Goal: Task Accomplishment & Management: Manage account settings

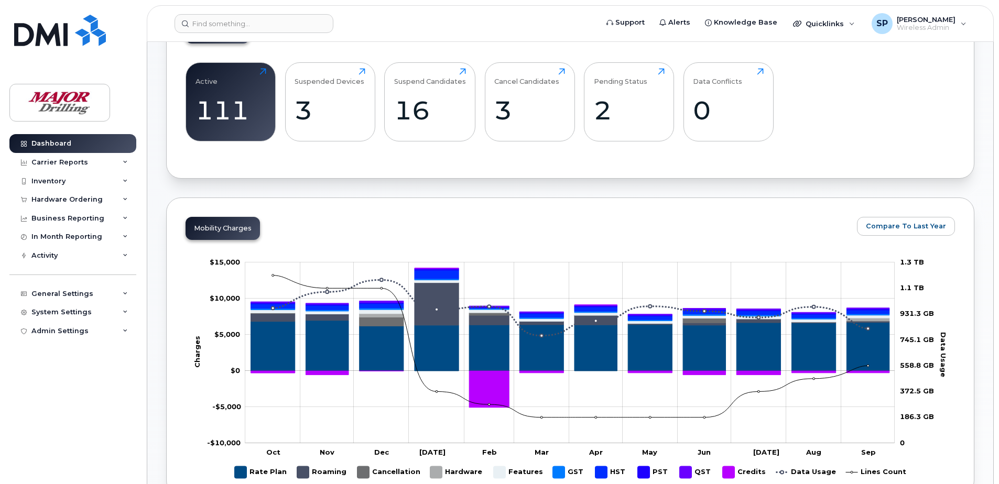
scroll to position [472, 0]
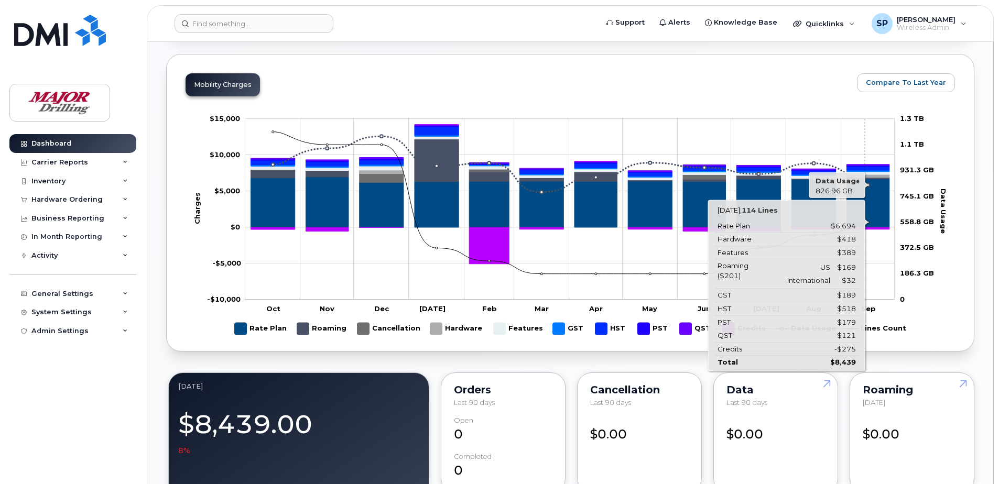
drag, startPoint x: 865, startPoint y: 126, endPoint x: 646, endPoint y: 90, distance: 222.1
click at [646, 90] on div "Mobility Charges Compare To Last Year Zoom Out Charges -$10,000 -$20,000 -$15,0…" at bounding box center [570, 203] width 808 height 298
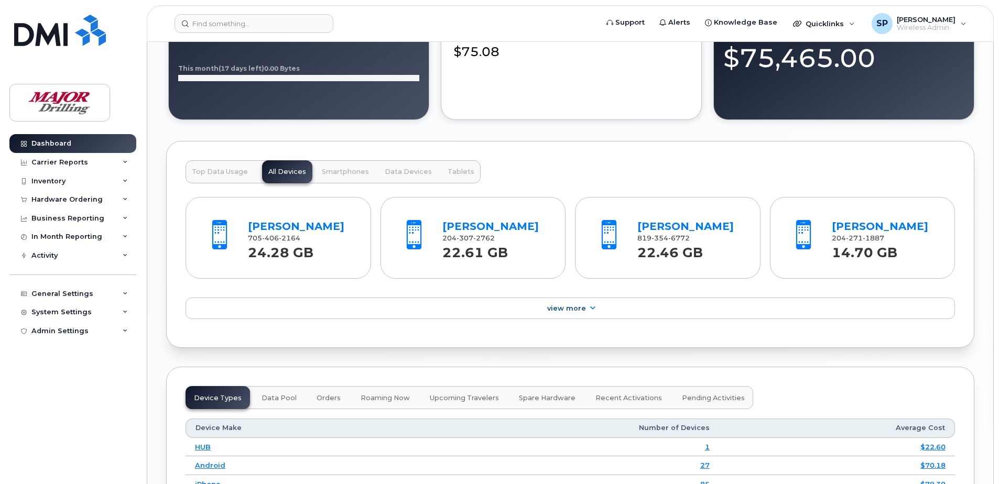
scroll to position [996, 0]
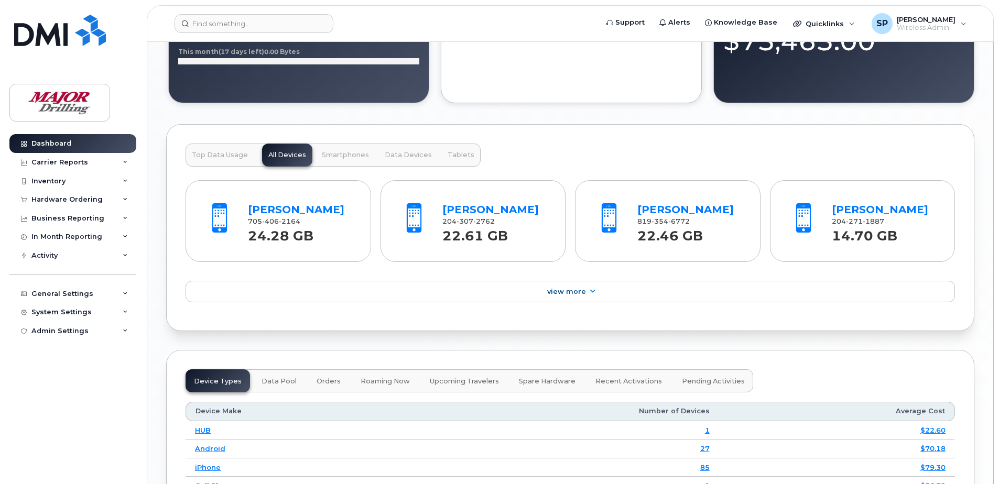
click at [283, 157] on div "Top Data Usage All Devices Smartphones Data Devices Tablets" at bounding box center [332, 155] width 295 height 23
click at [283, 155] on div "Top Data Usage All Devices Smartphones Data Devices Tablets" at bounding box center [332, 155] width 295 height 23
click at [283, 156] on div "Top Data Usage All Devices Smartphones Data Devices Tablets" at bounding box center [332, 155] width 295 height 23
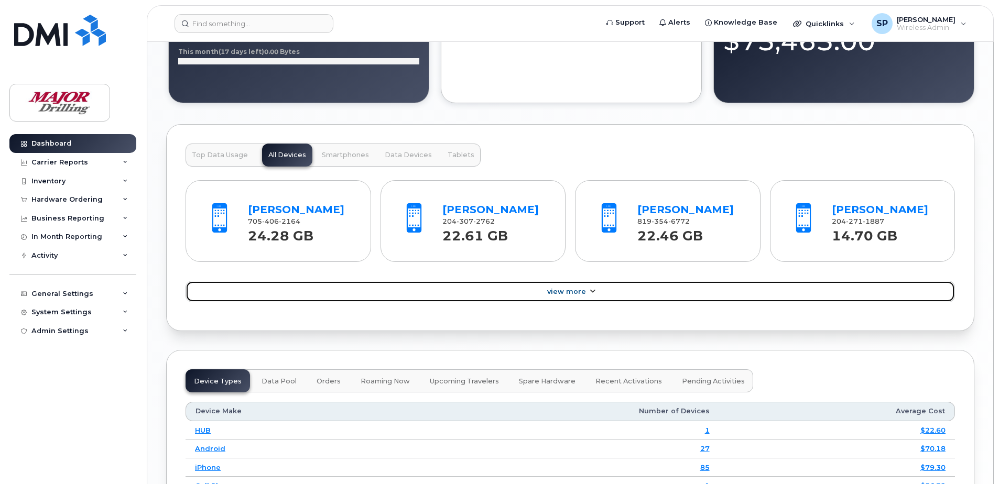
click at [590, 291] on icon at bounding box center [592, 291] width 8 height 7
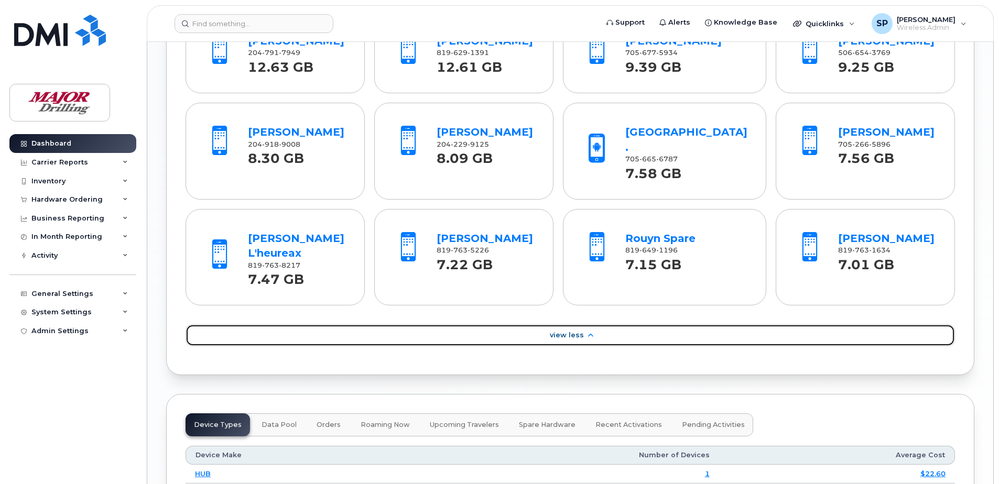
scroll to position [1257, 0]
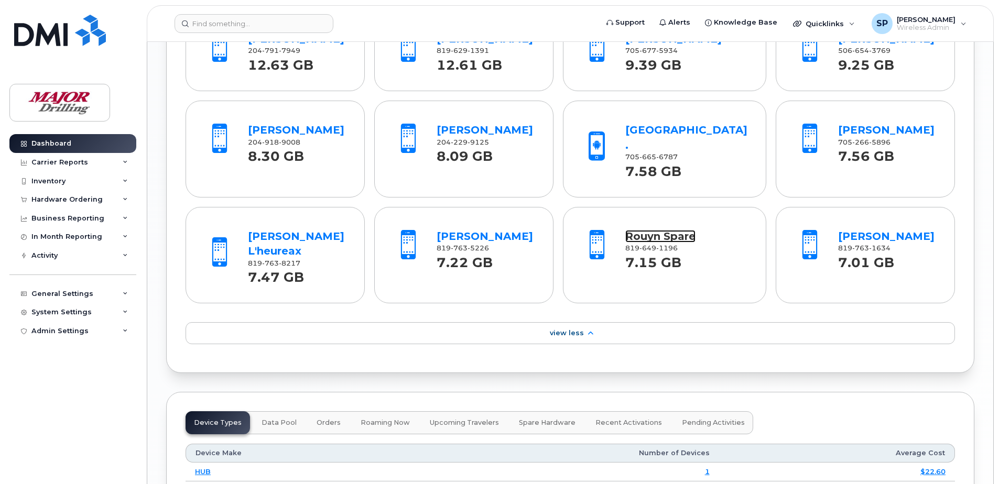
click at [660, 236] on link "Rouyn Spare" at bounding box center [660, 236] width 70 height 13
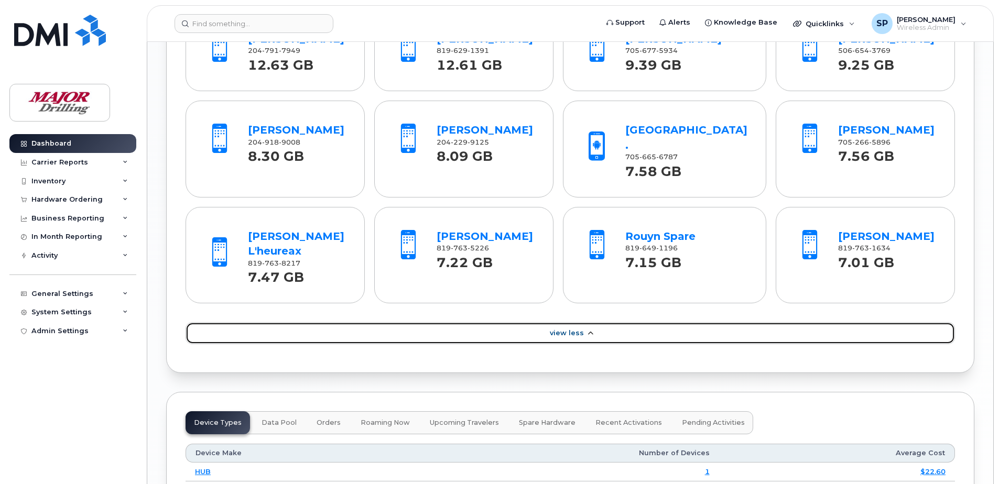
click at [586, 334] on icon at bounding box center [590, 333] width 8 height 7
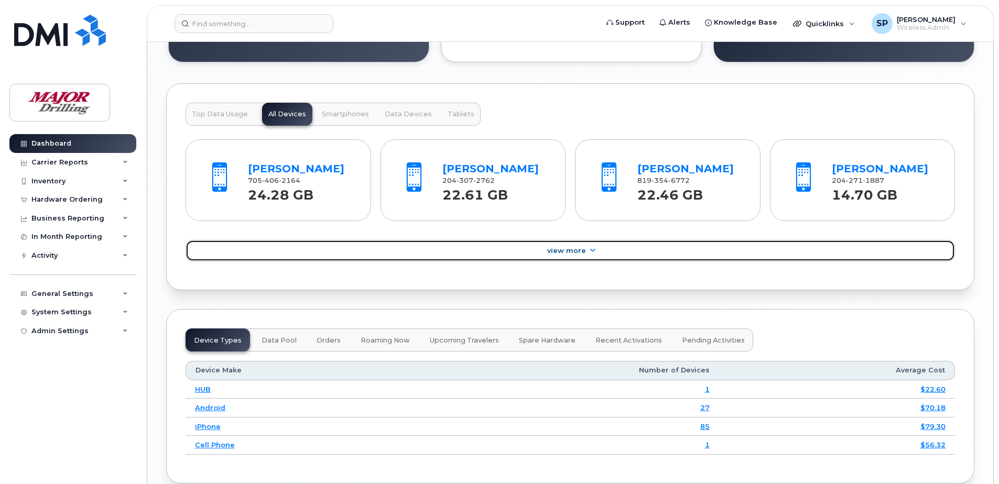
scroll to position [1026, 0]
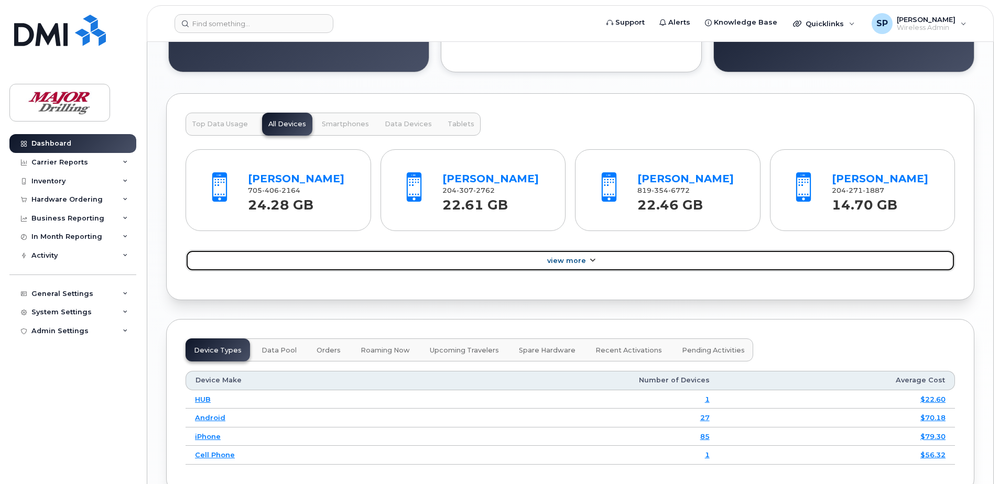
click at [584, 259] on span "View More" at bounding box center [566, 261] width 39 height 8
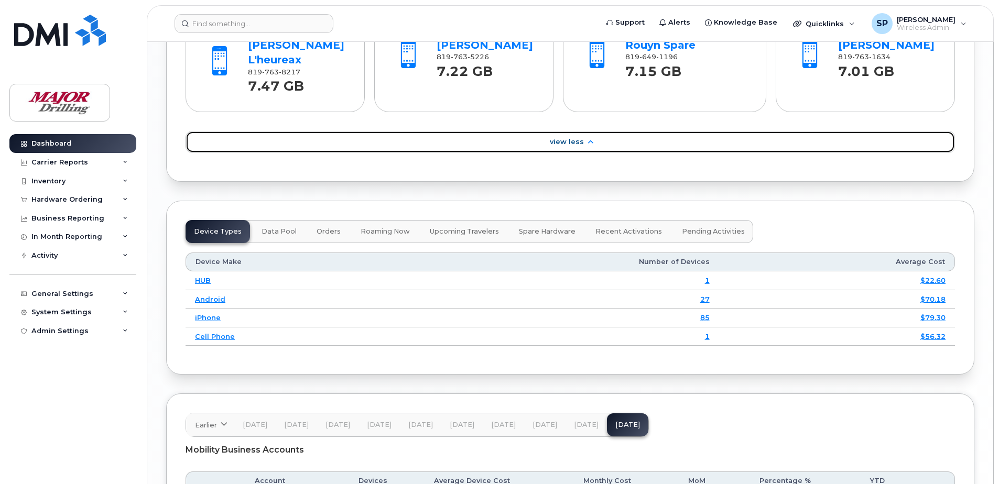
scroll to position [1498, 0]
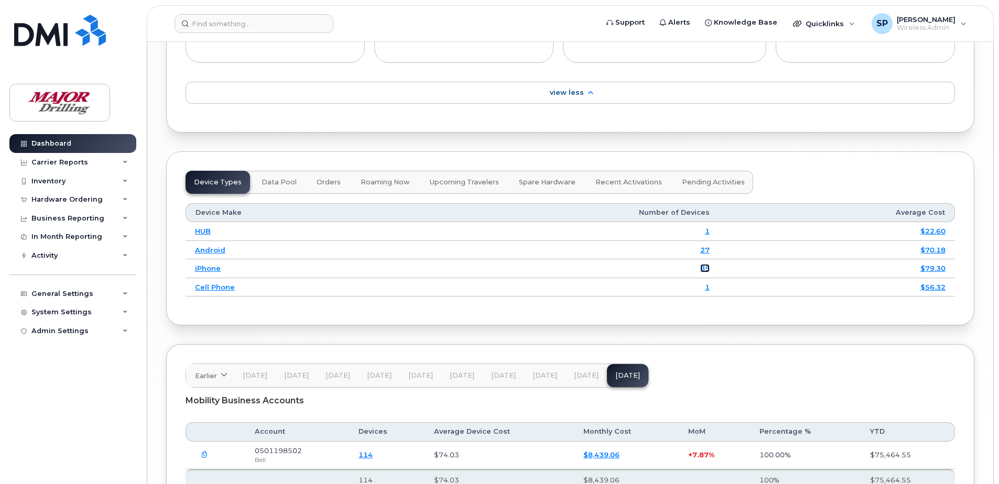
click at [709, 267] on link "85" at bounding box center [704, 268] width 9 height 8
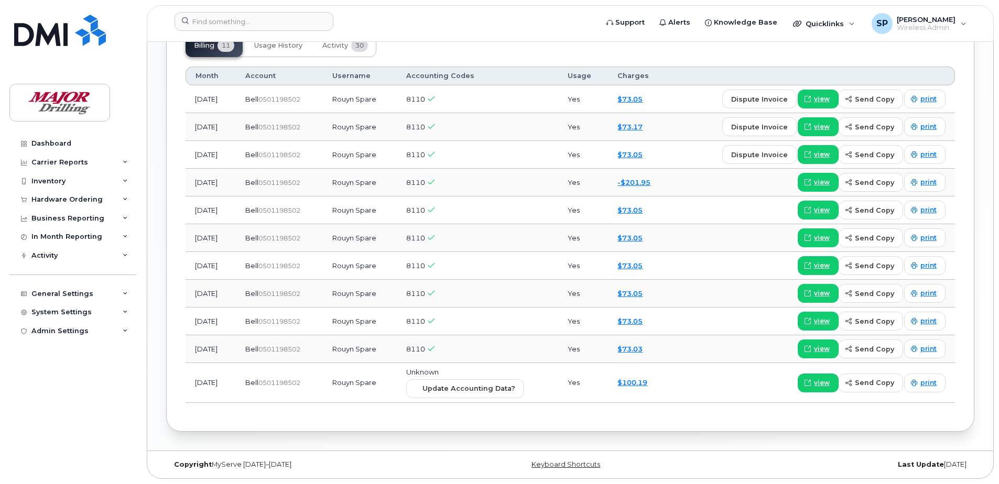
scroll to position [771, 0]
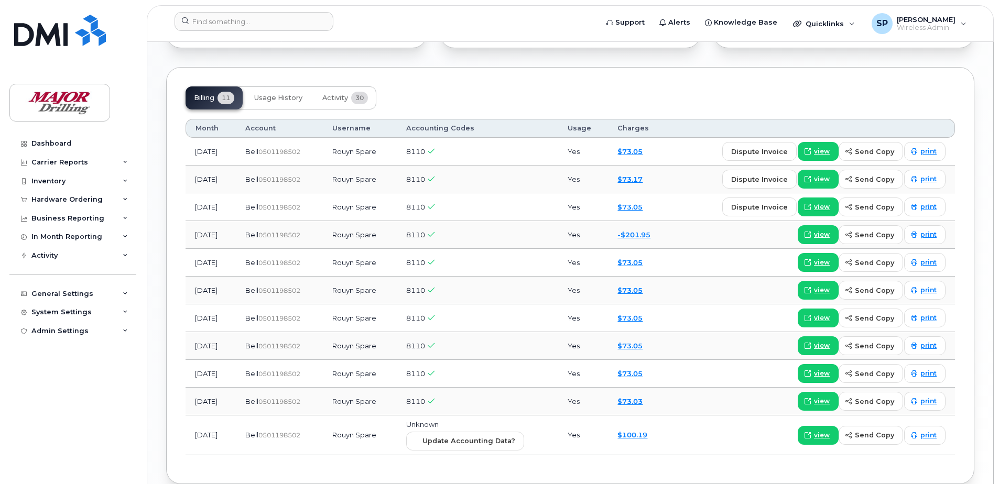
click at [229, 97] on div "Billing 11 Usage History Activity 30" at bounding box center [280, 97] width 191 height 23
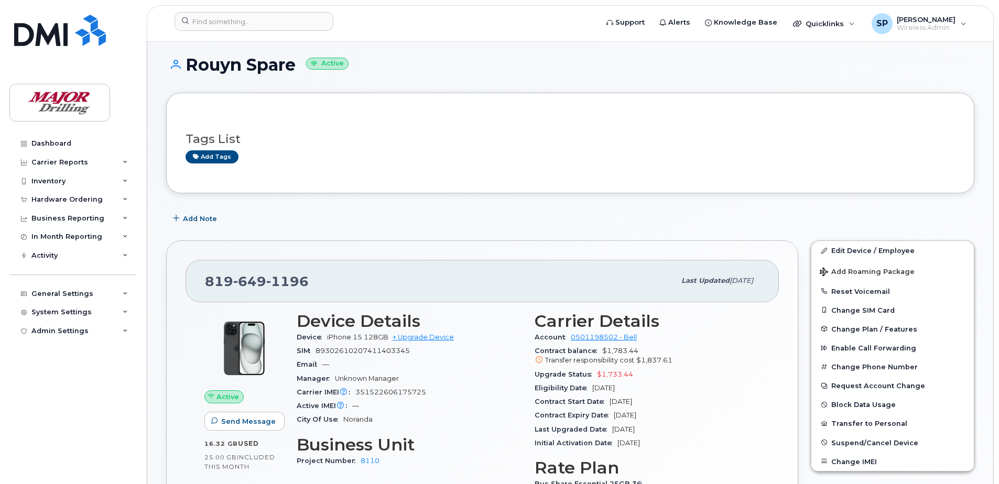
scroll to position [0, 0]
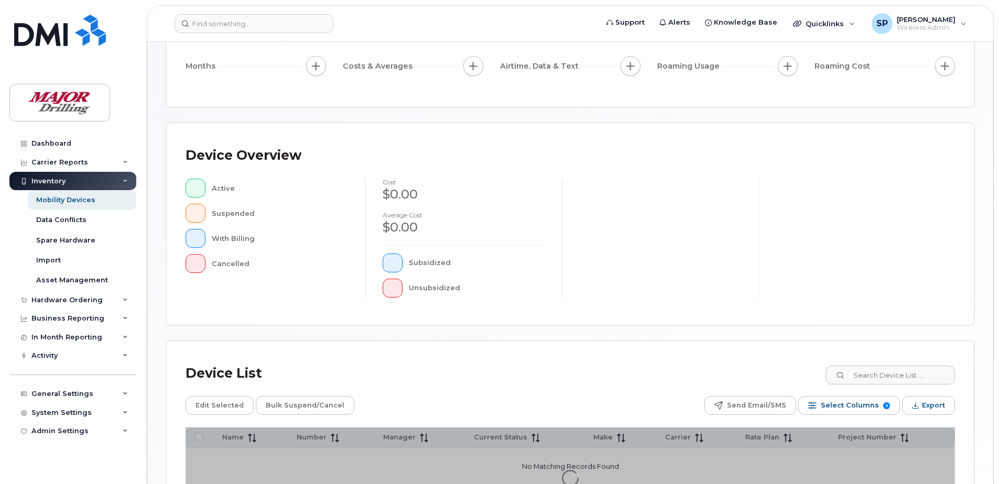
scroll to position [157, 0]
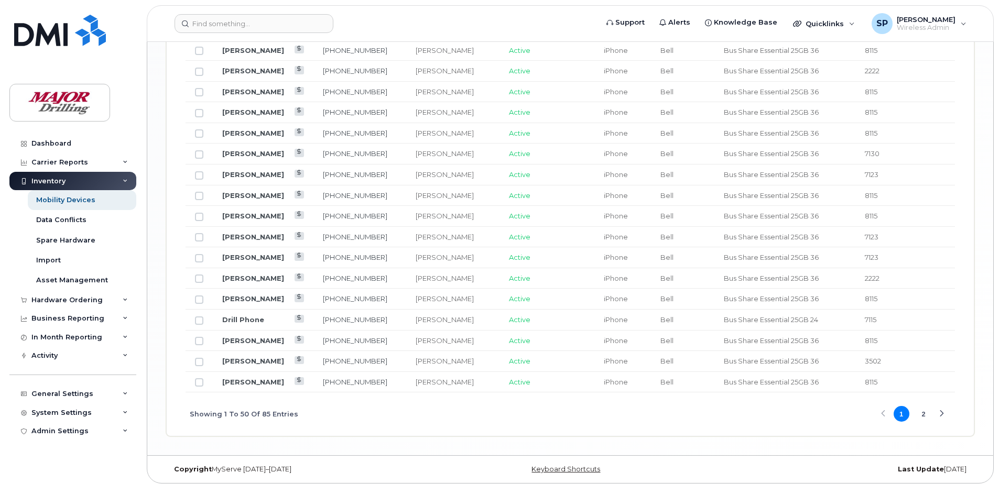
scroll to position [1263, 0]
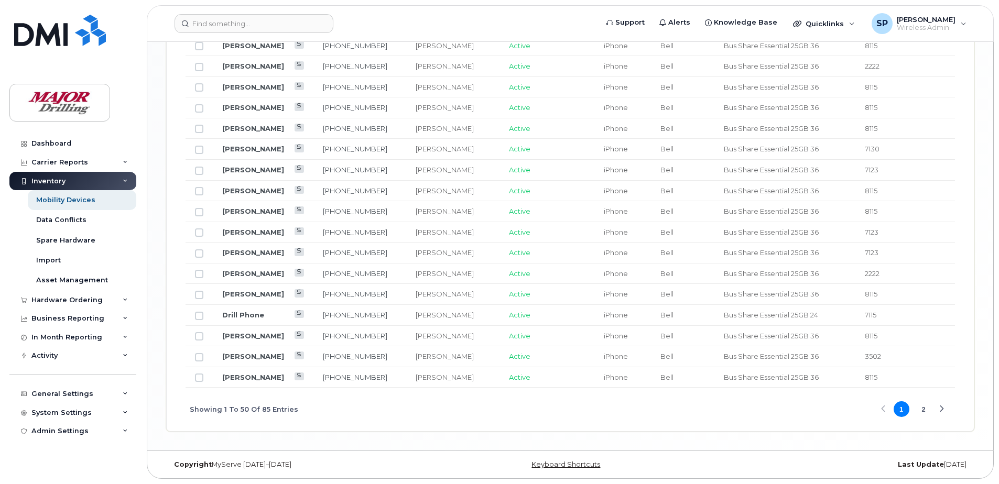
click at [941, 407] on div "Next Page" at bounding box center [941, 409] width 7 height 7
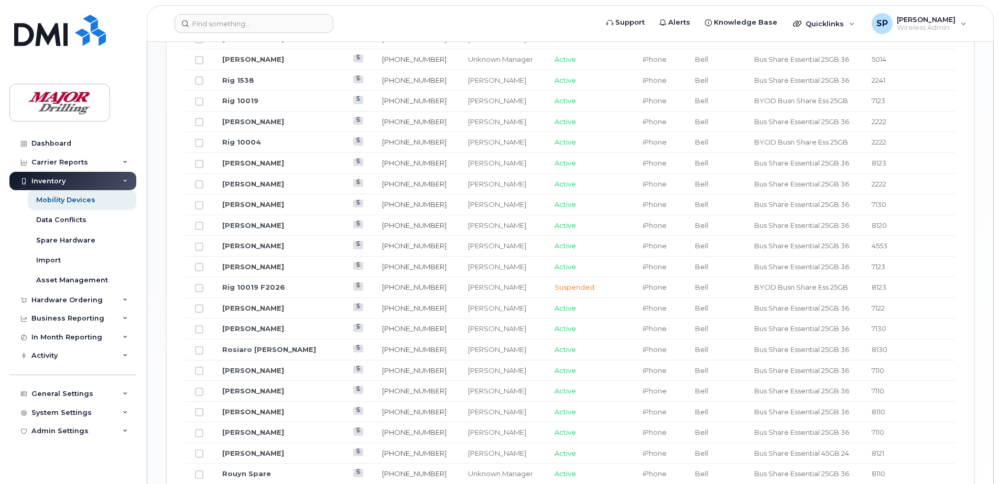
scroll to position [952, 0]
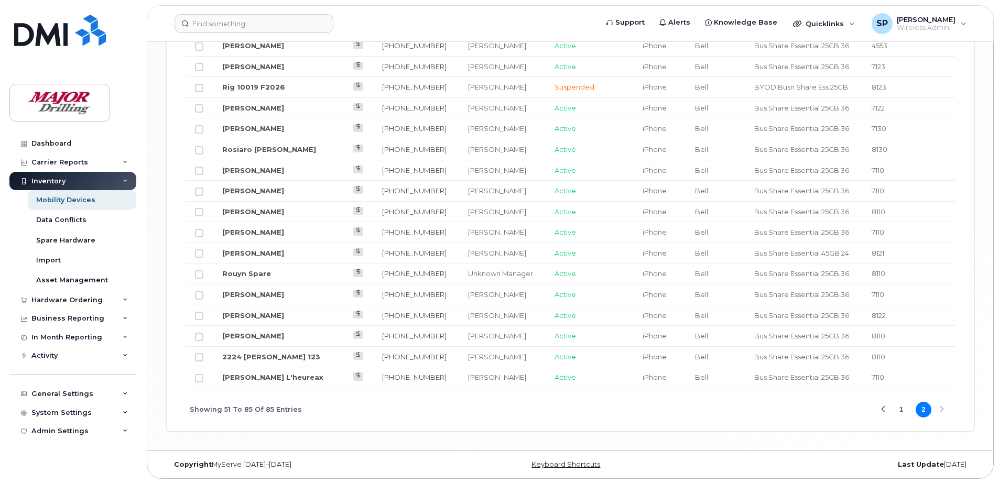
click at [941, 408] on div "Showing 51 To 85 Of 85 Entries 1 2" at bounding box center [569, 409] width 769 height 43
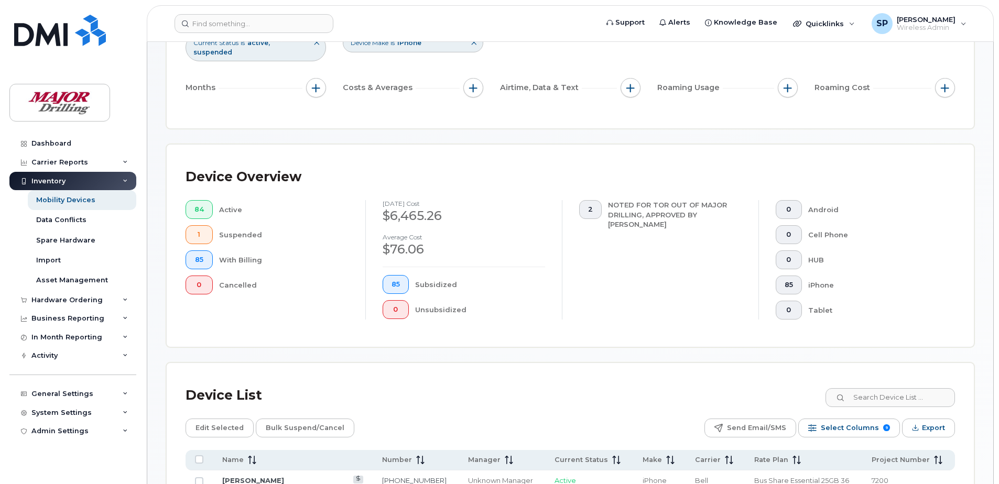
scroll to position [0, 0]
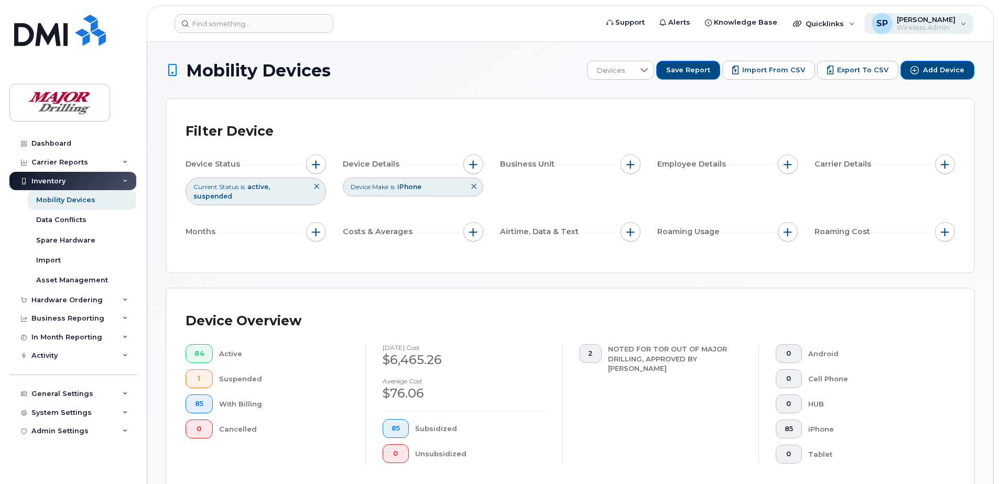
click at [955, 25] on span "Wireless Admin" at bounding box center [925, 28] width 59 height 8
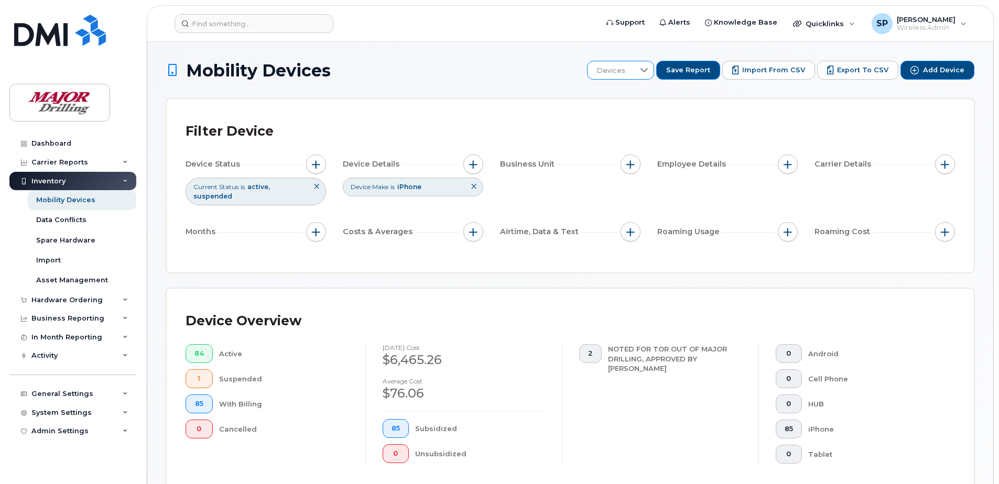
click at [648, 69] on icon at bounding box center [643, 70] width 7 height 4
click at [858, 70] on span "Export to CSV" at bounding box center [862, 69] width 51 height 9
drag, startPoint x: 505, startPoint y: 19, endPoint x: 517, endPoint y: 20, distance: 12.1
click at [507, 19] on form at bounding box center [382, 23] width 416 height 19
click at [956, 21] on div "SP Shilpa Puri Wireless Admin" at bounding box center [919, 23] width 110 height 21
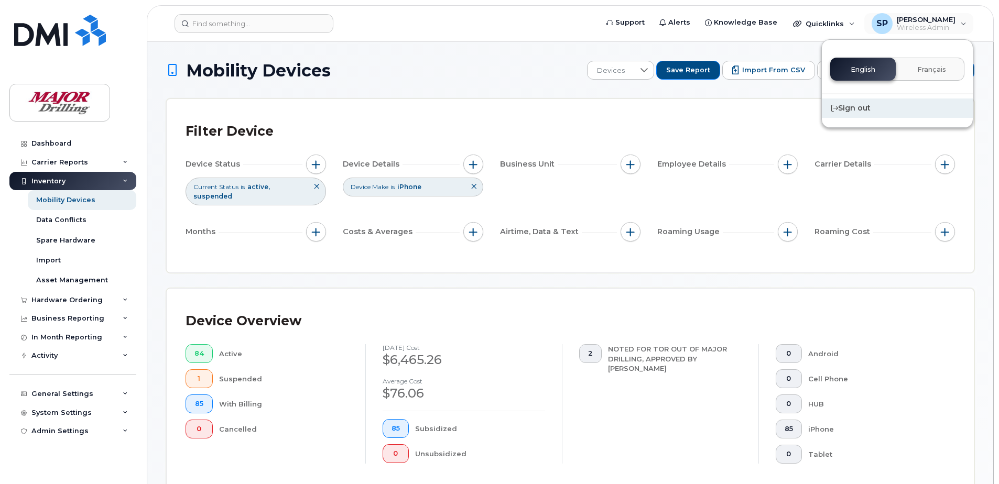
click at [856, 110] on div "Sign out" at bounding box center [897, 108] width 151 height 19
